Goal: Find specific page/section

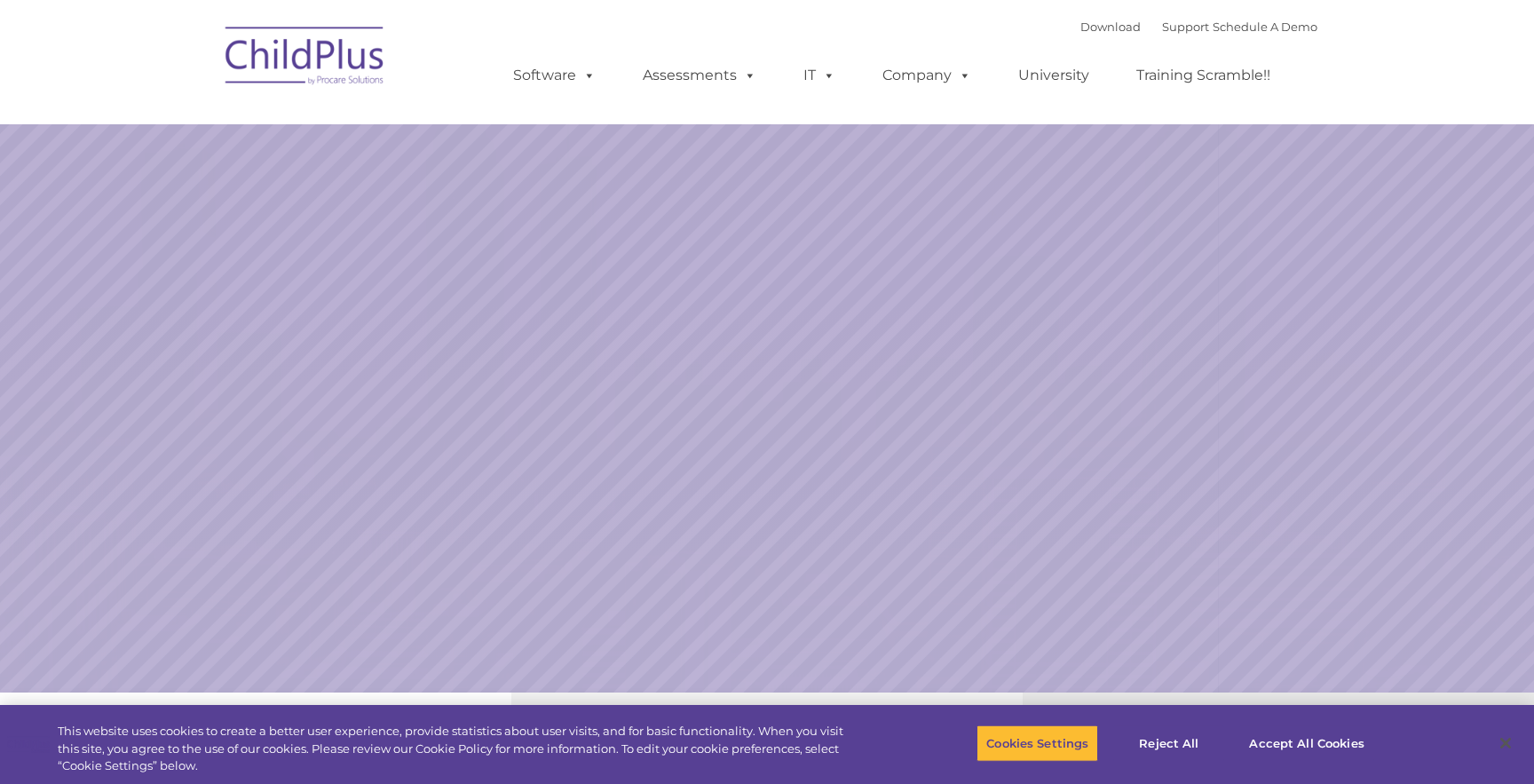
select select "MEDIUM"
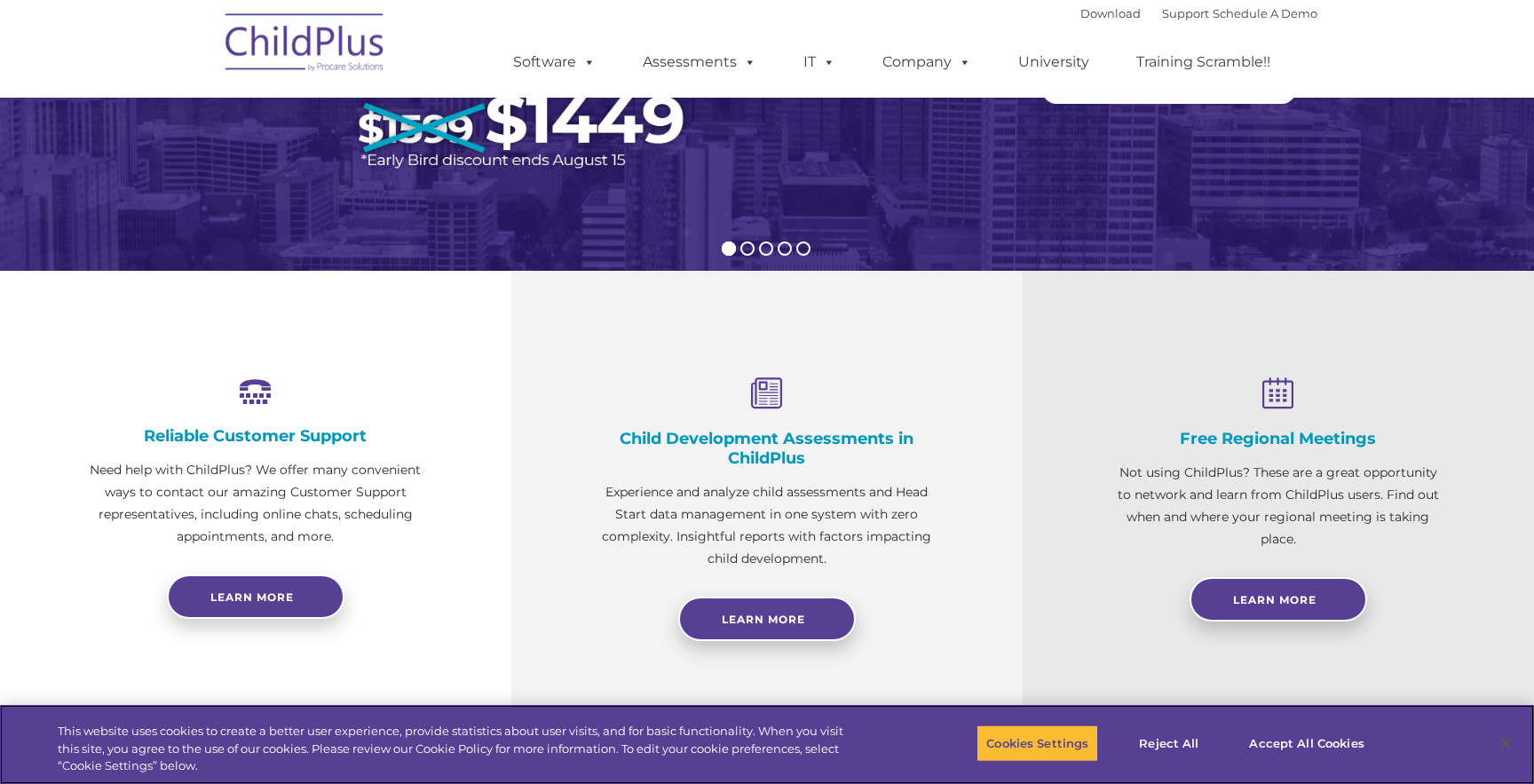
scroll to position [459, 0]
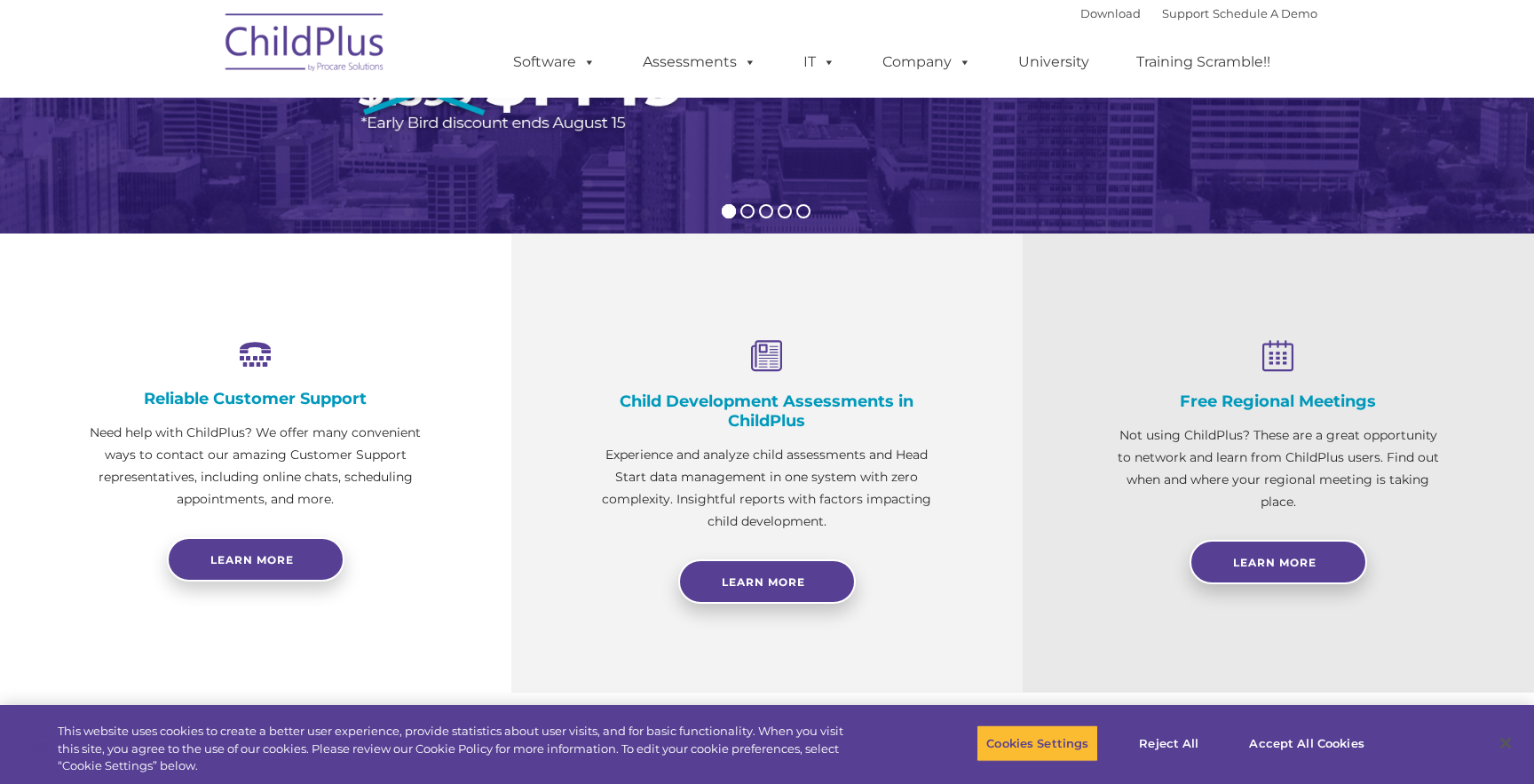
click at [783, 406] on h4 "Child Development Assessments in ChildPlus" at bounding box center [766, 411] width 333 height 39
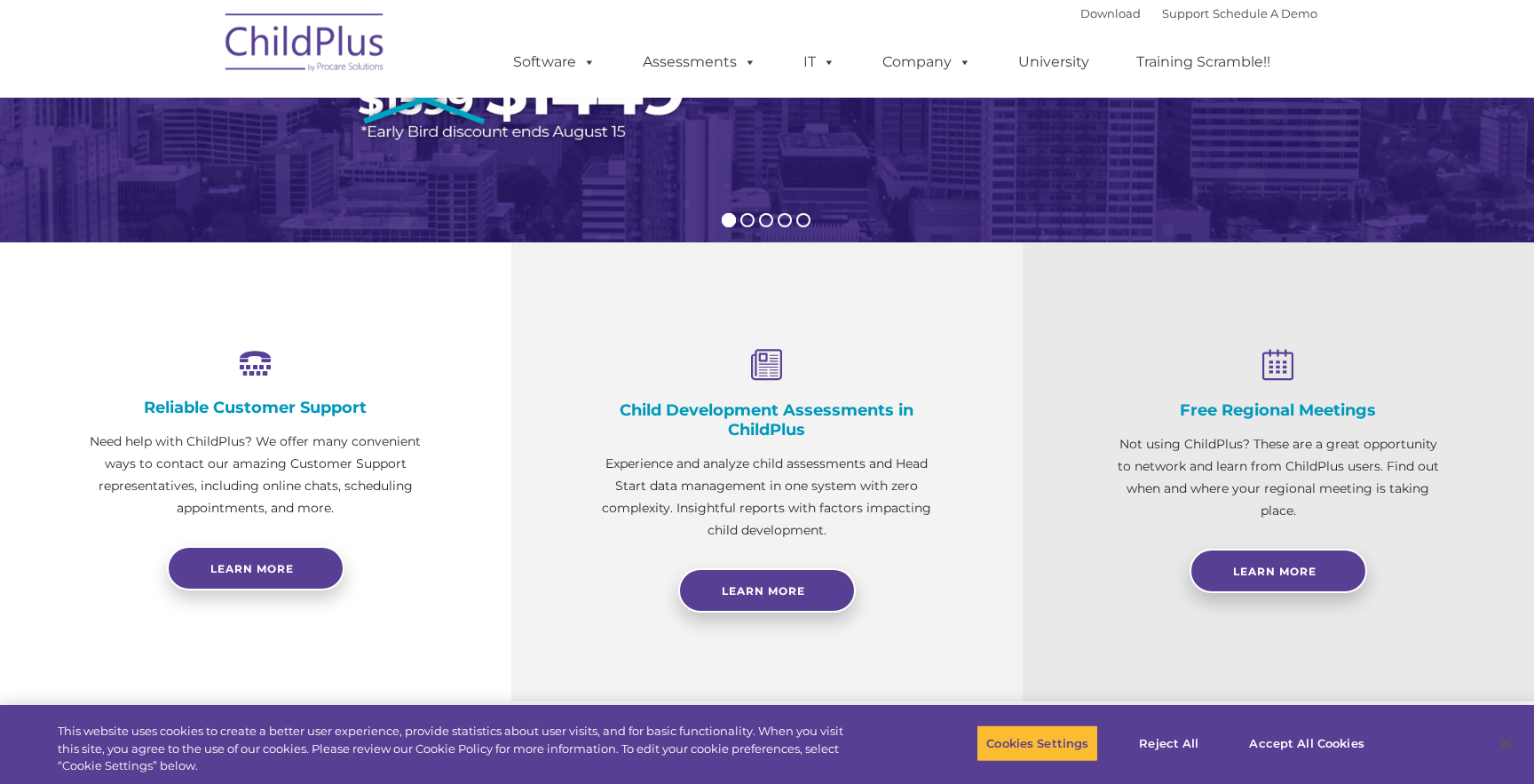
scroll to position [0, 0]
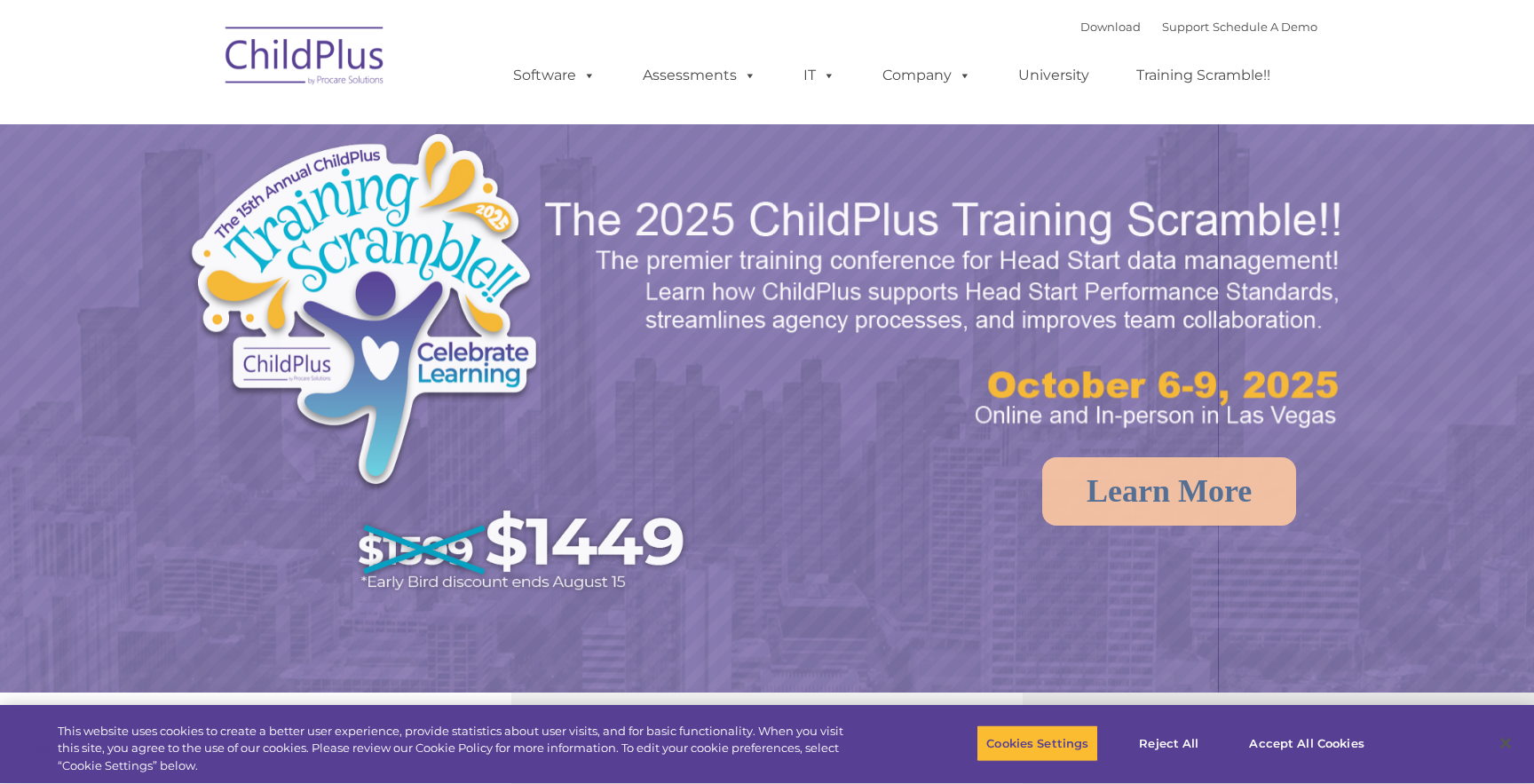
select select "MEDIUM"
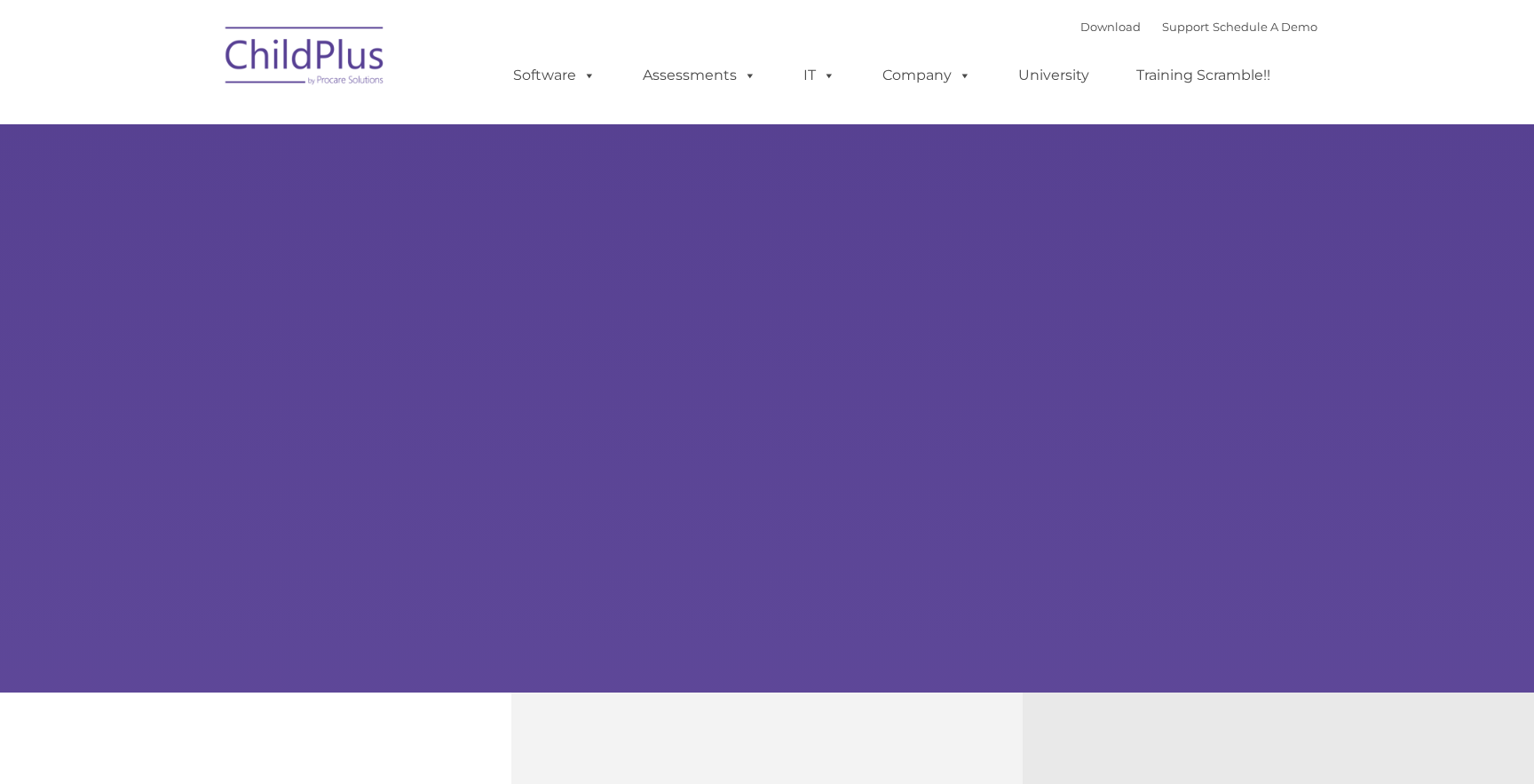
type input ""
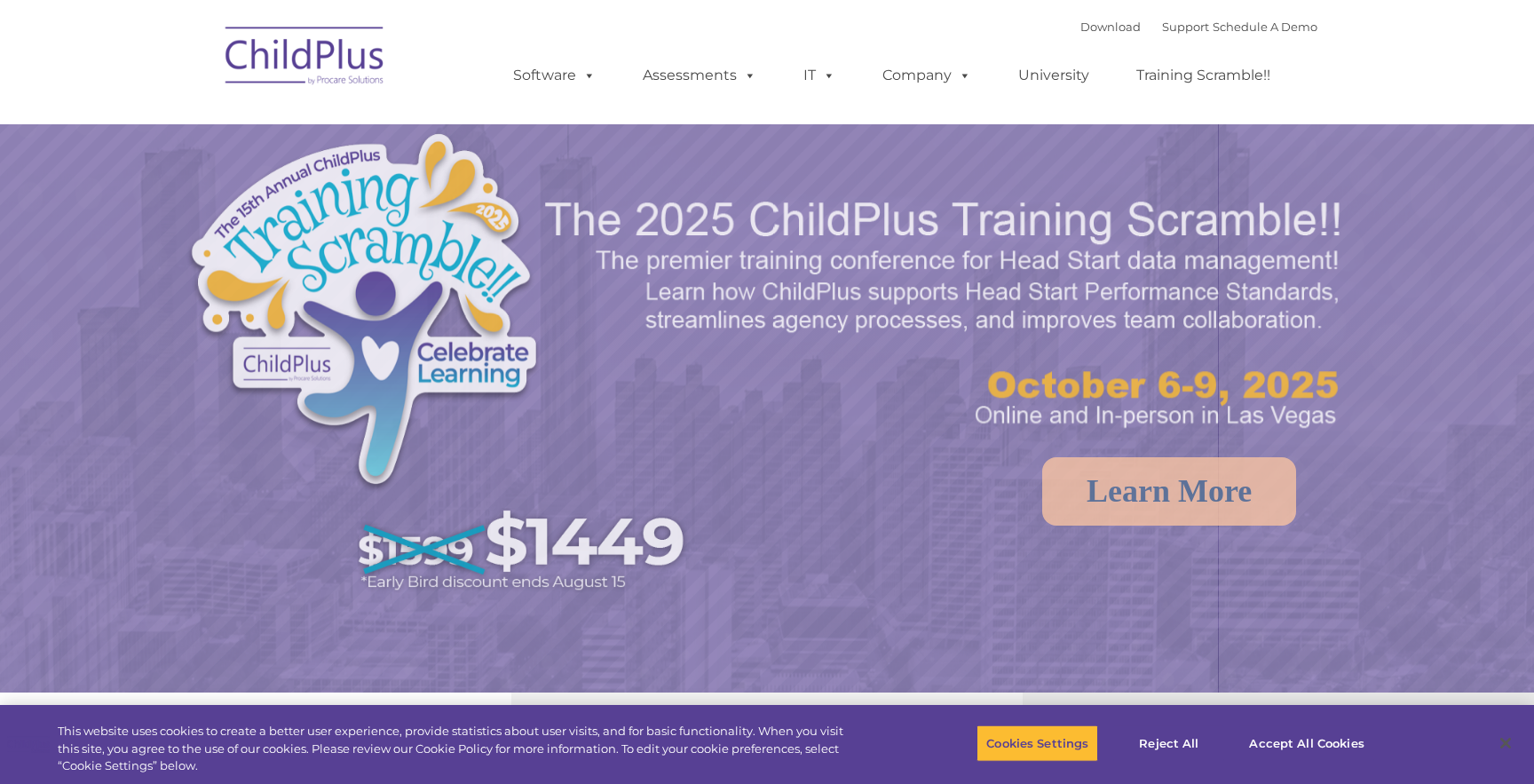
select select "MEDIUM"
